Goal: Transaction & Acquisition: Purchase product/service

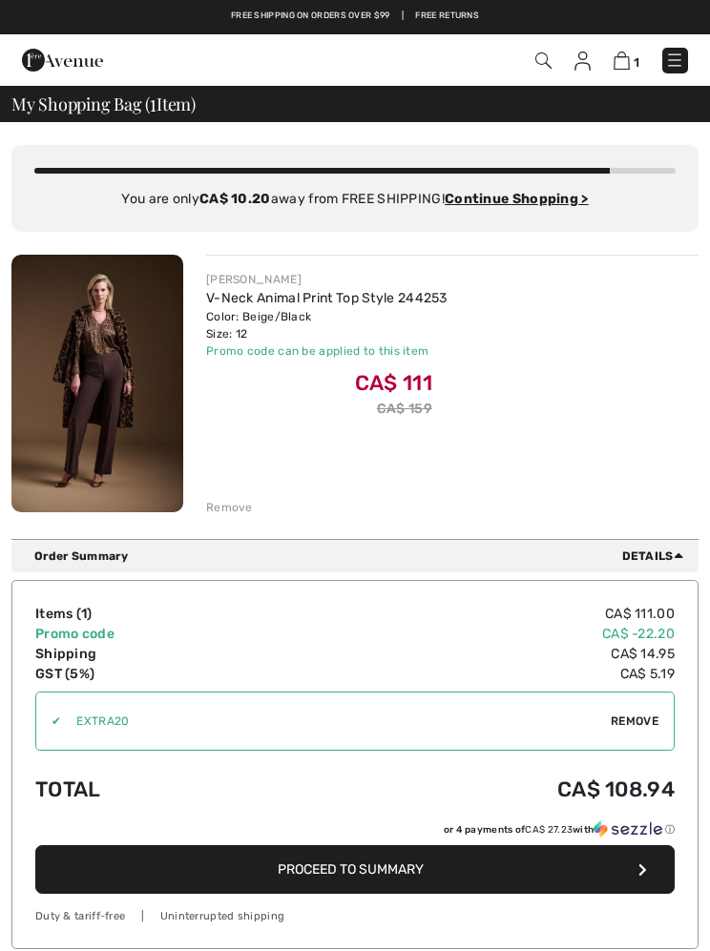
click at [120, 347] on img at bounding box center [97, 384] width 172 height 258
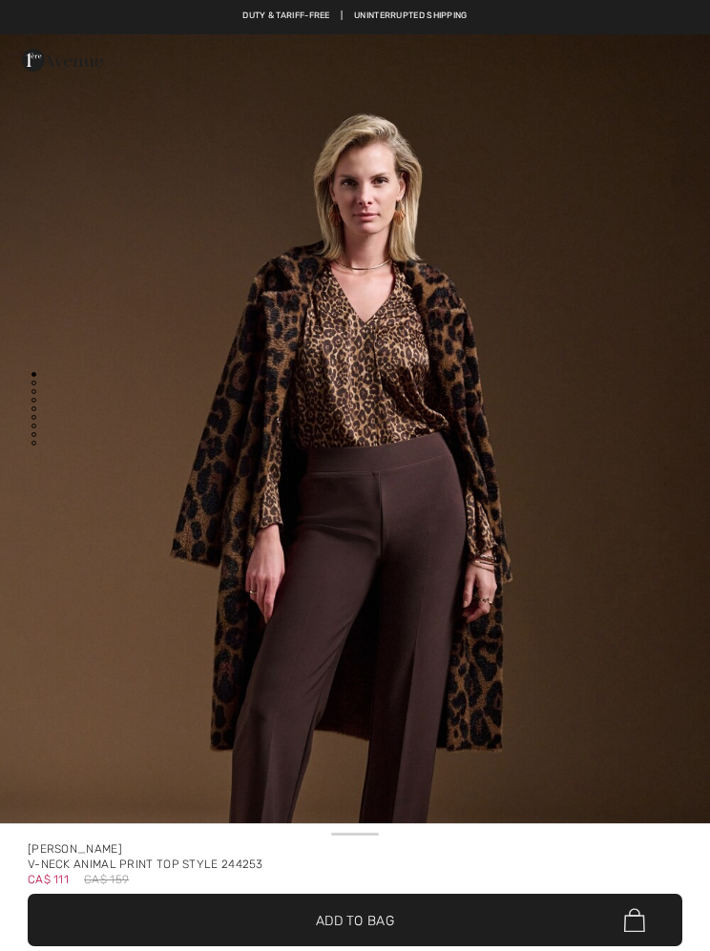
checkbox input "true"
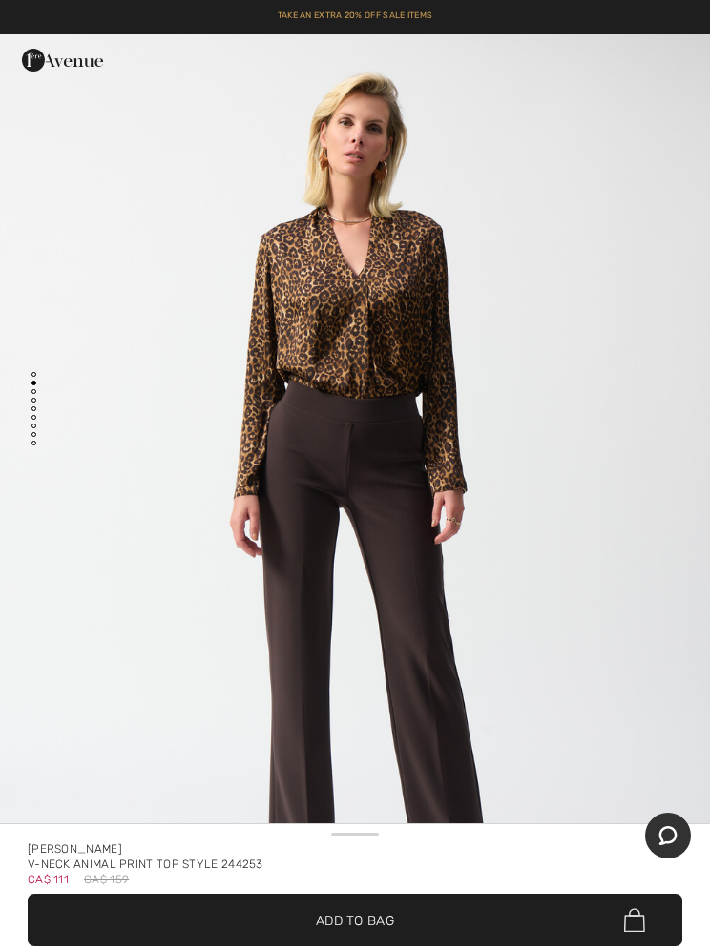
scroll to position [1108, 0]
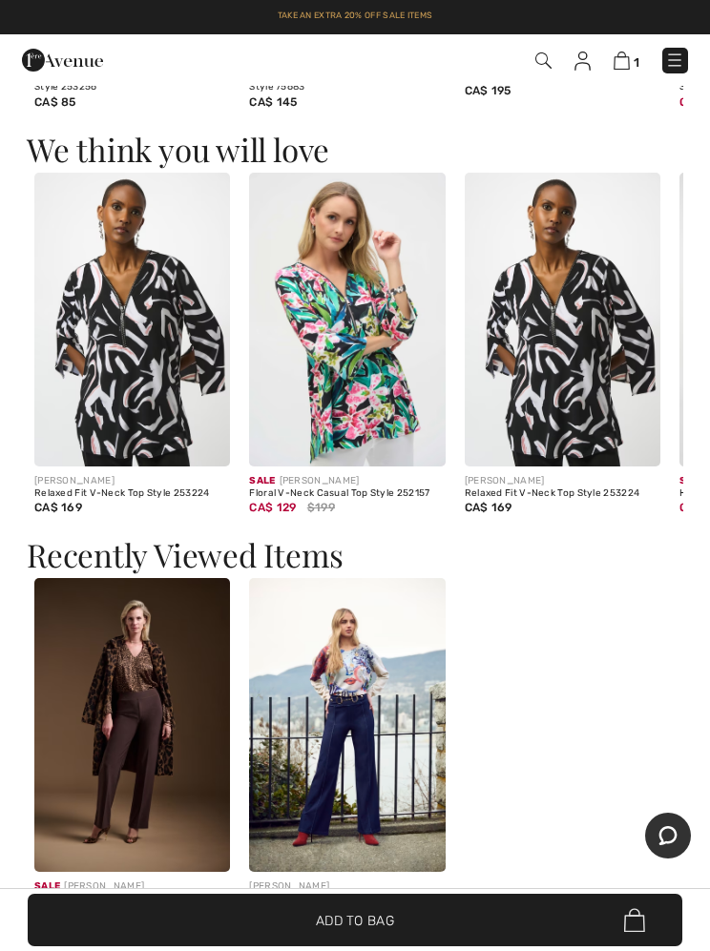
scroll to position [2653, 0]
